Goal: Obtain resource: Obtain resource

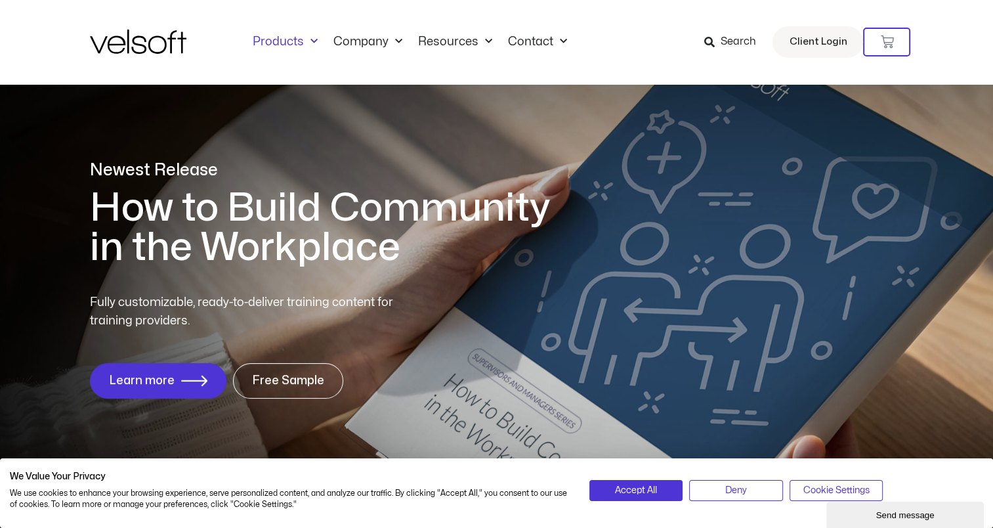
click at [293, 39] on link "Products" at bounding box center [285, 42] width 81 height 14
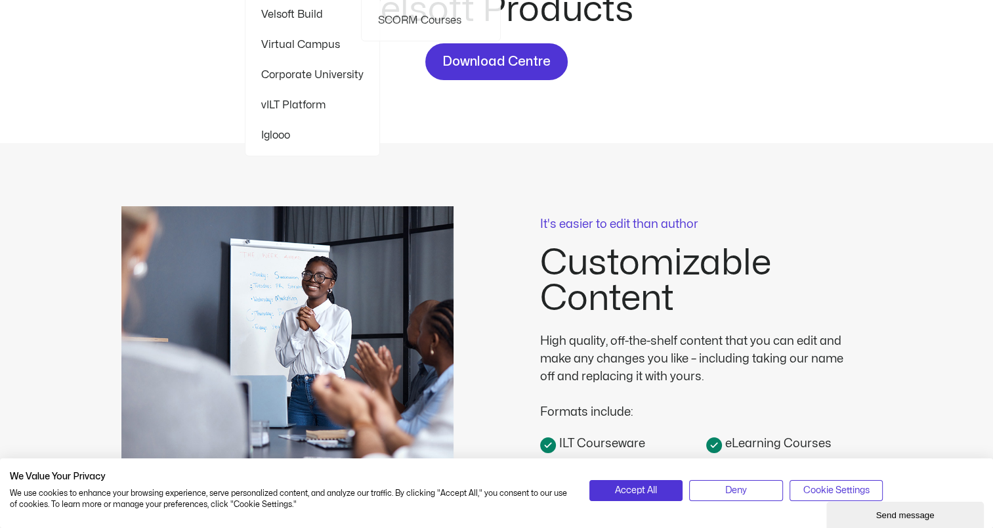
scroll to position [197, 0]
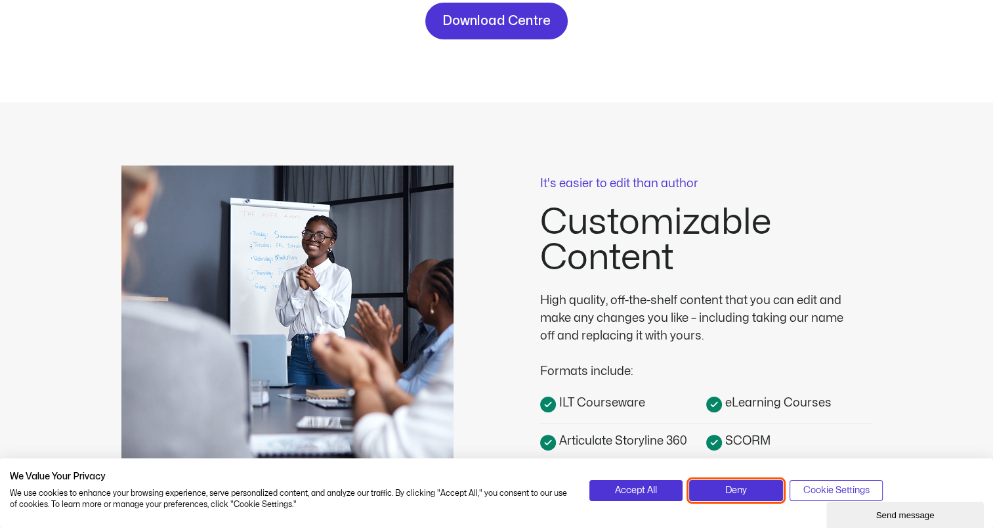
click at [755, 489] on button "Deny" at bounding box center [736, 490] width 94 height 21
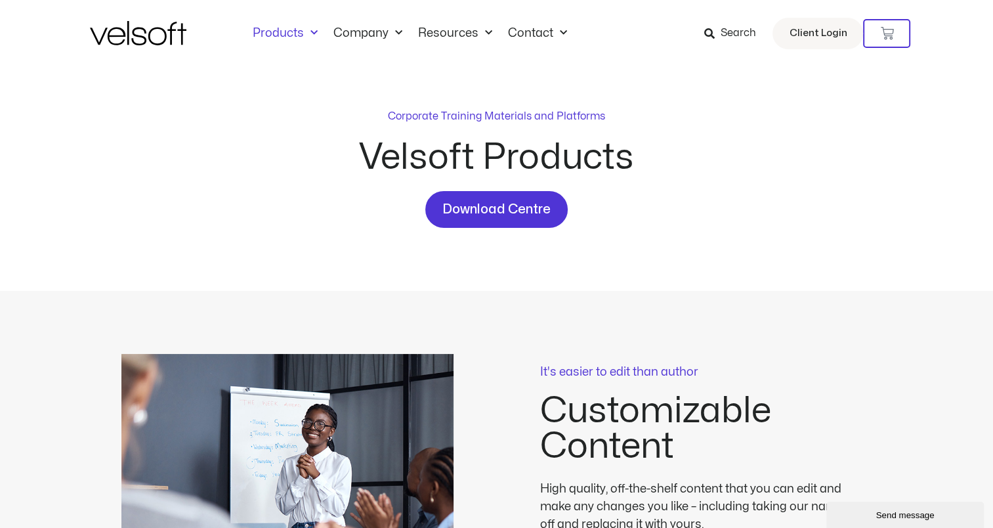
scroll to position [0, 0]
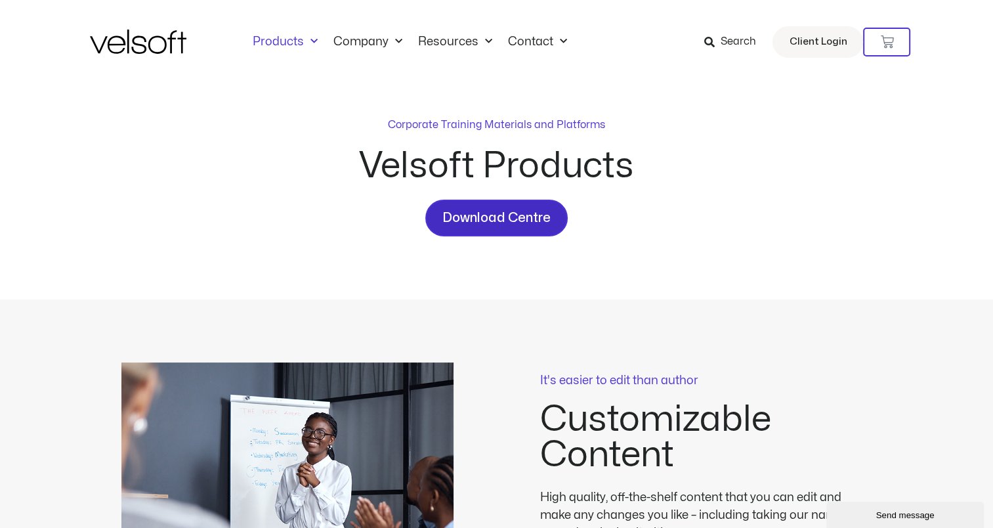
click at [502, 222] on span "Download Centre" at bounding box center [497, 217] width 108 height 21
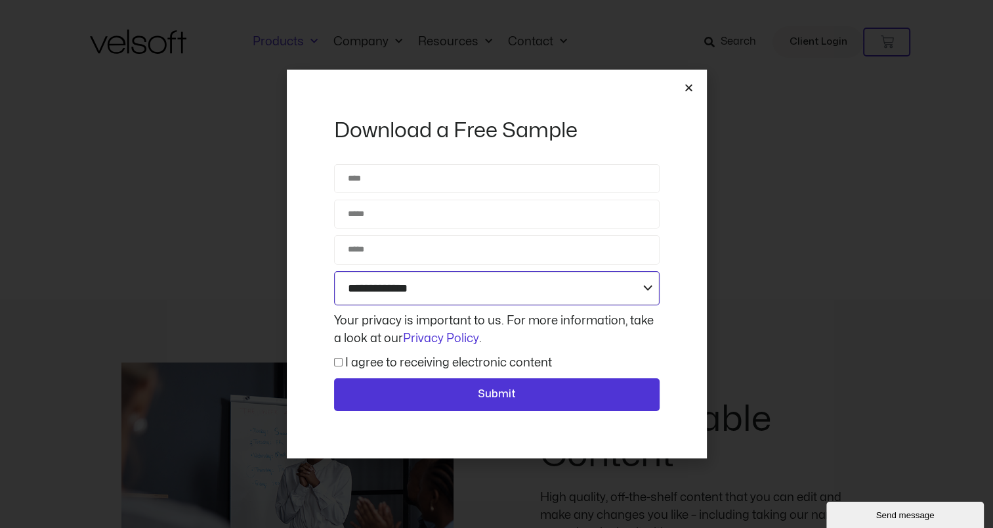
click at [630, 294] on select "**********" at bounding box center [497, 288] width 326 height 35
click at [692, 85] on icon "Close" at bounding box center [689, 88] width 10 height 10
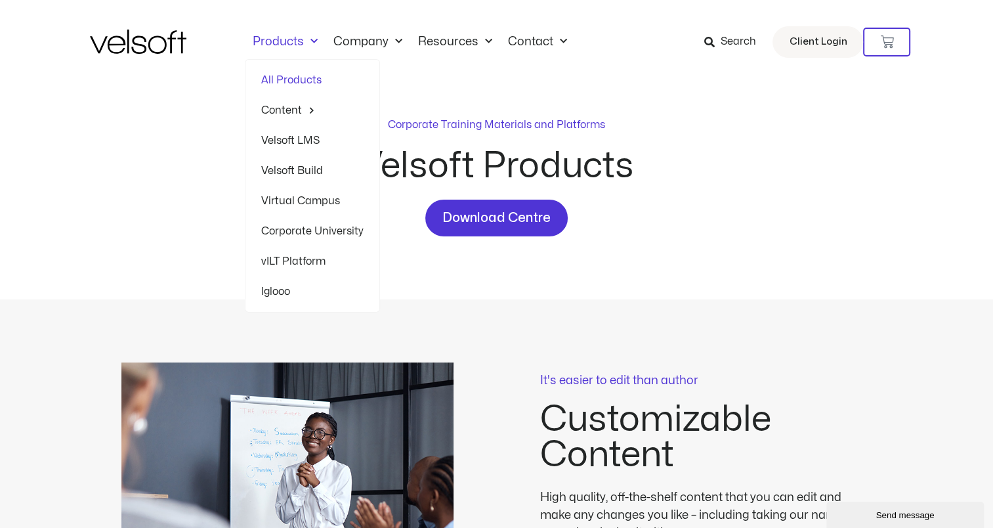
click at [311, 41] on span "Menu" at bounding box center [311, 42] width 14 height 22
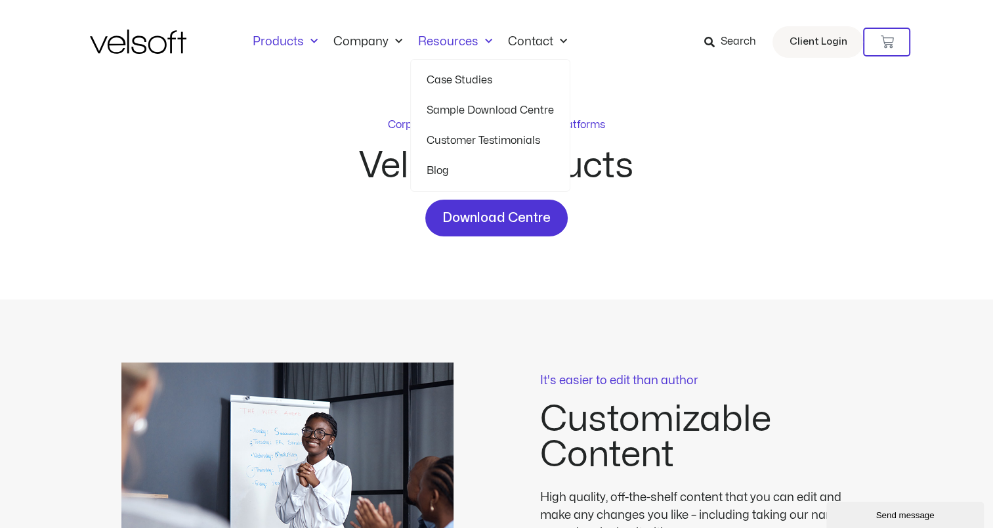
click at [483, 108] on link "Sample Download Centre" at bounding box center [490, 110] width 127 height 30
